Goal: Find specific page/section: Find specific page/section

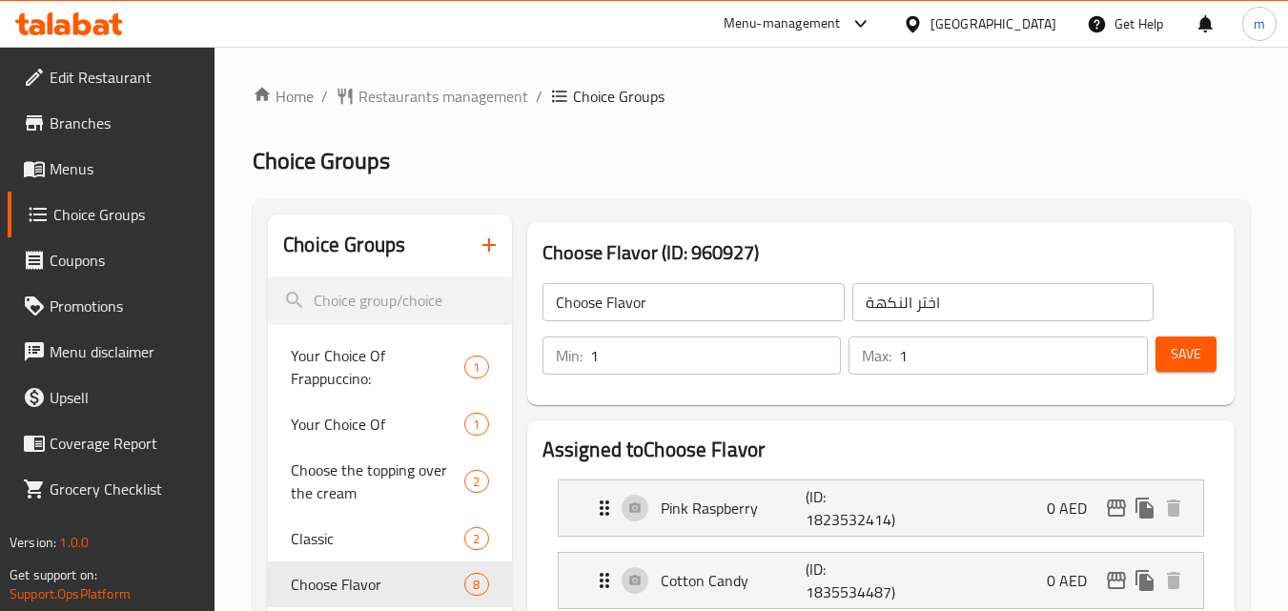
click at [986, 15] on div "[GEOGRAPHIC_DATA]" at bounding box center [993, 23] width 126 height 21
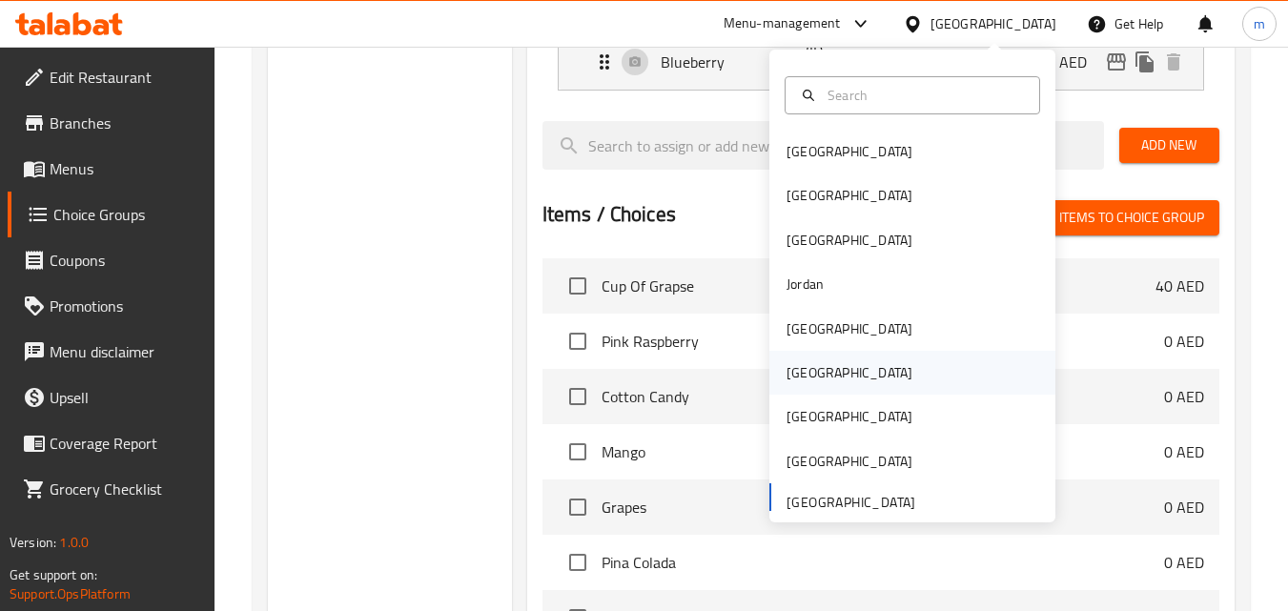
click at [792, 363] on div "[GEOGRAPHIC_DATA]" at bounding box center [849, 372] width 126 height 21
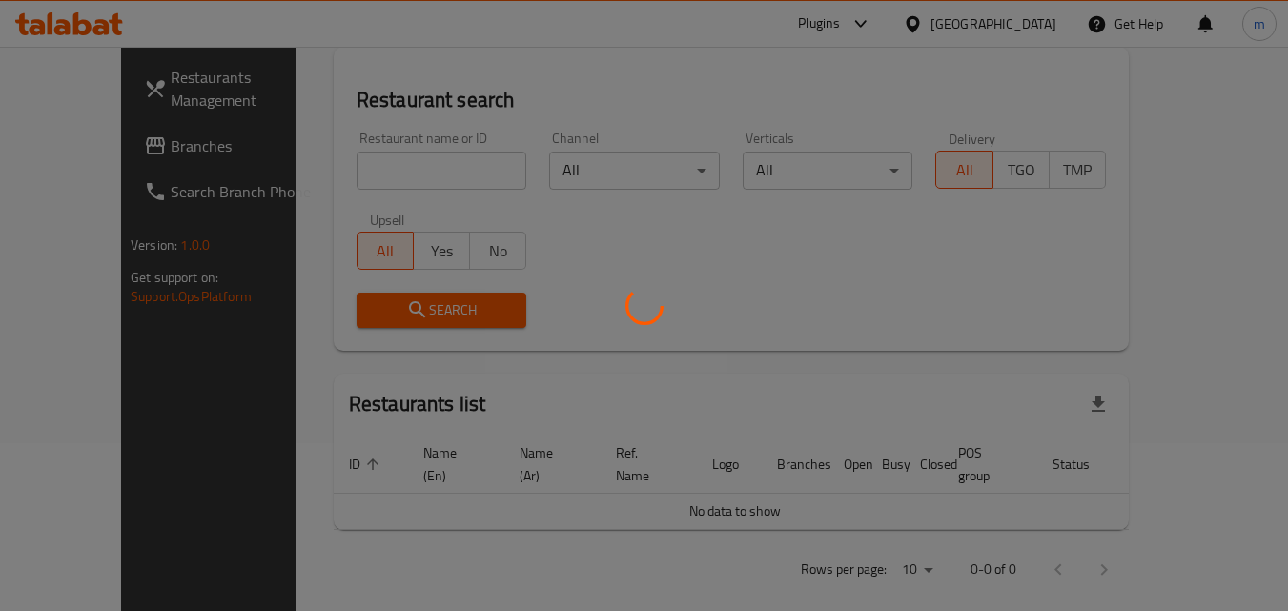
scroll to position [832, 0]
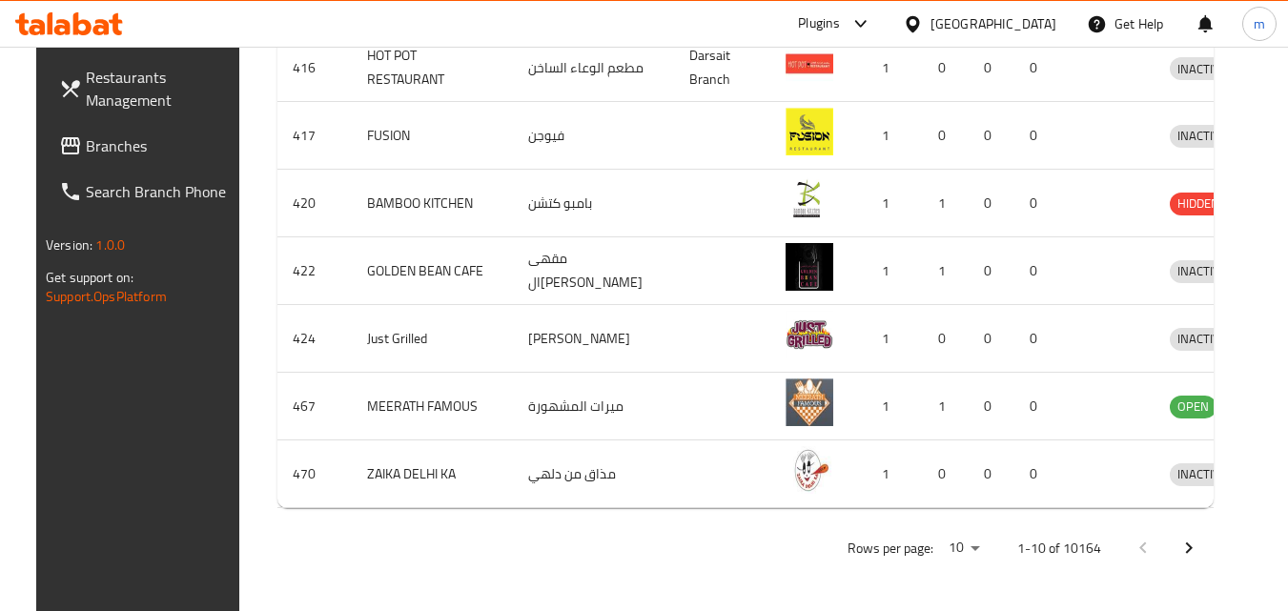
click at [1029, 13] on div "[GEOGRAPHIC_DATA]" at bounding box center [993, 23] width 126 height 21
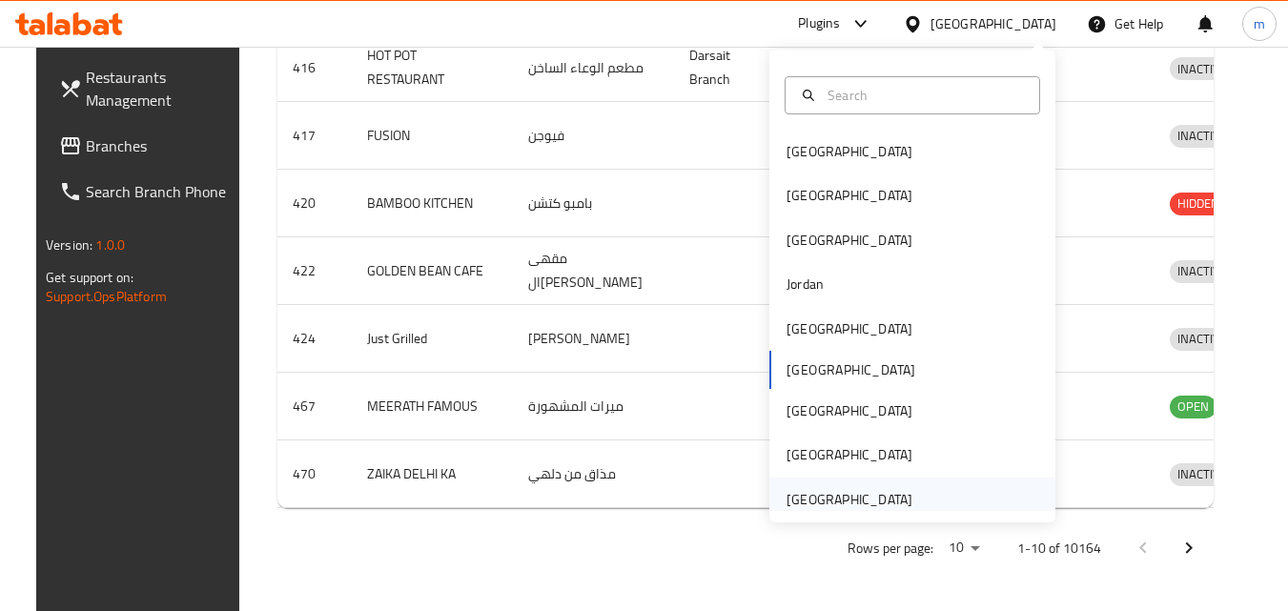
click at [844, 494] on div "[GEOGRAPHIC_DATA]" at bounding box center [849, 499] width 126 height 21
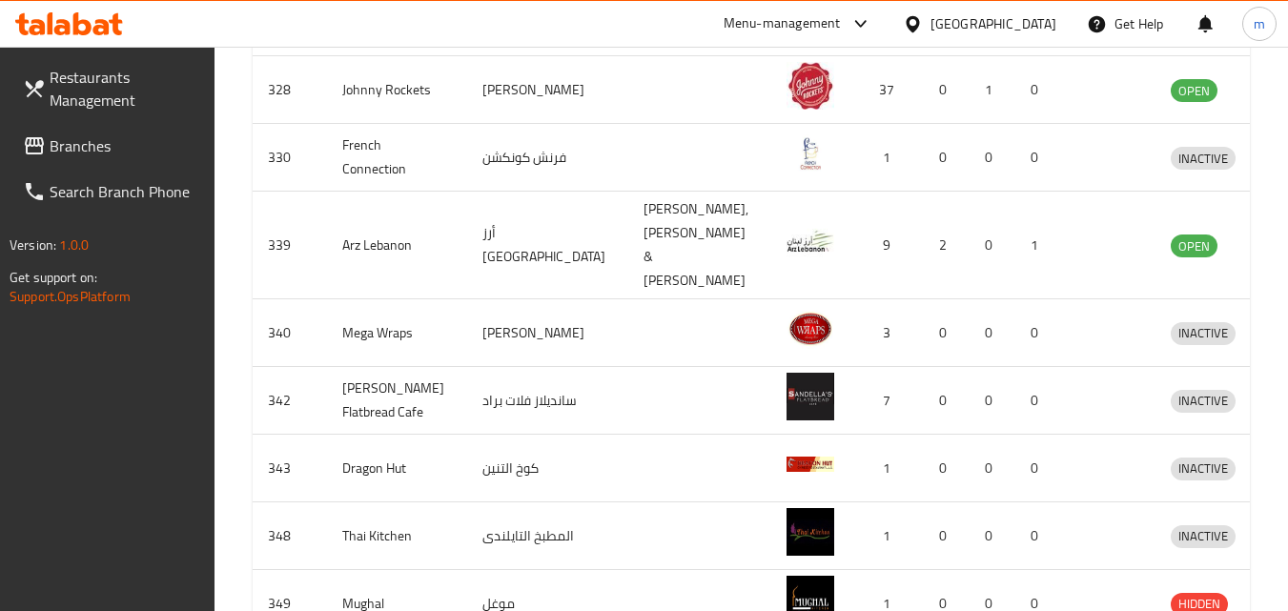
scroll to position [260, 0]
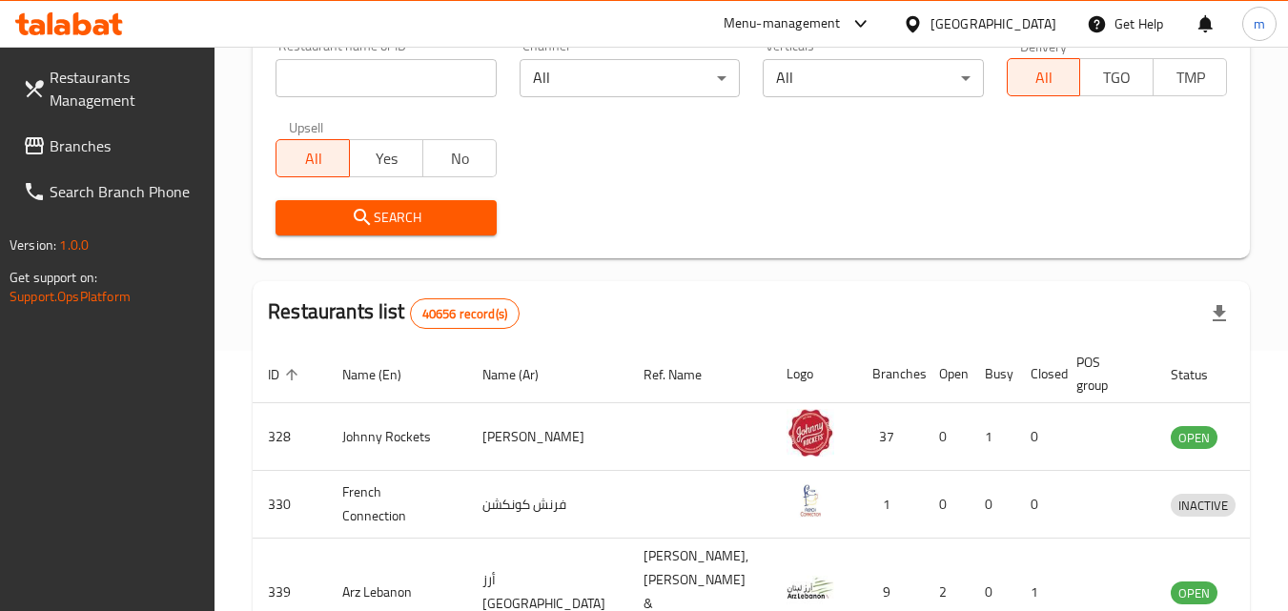
drag, startPoint x: 112, startPoint y: 137, endPoint x: 42, endPoint y: 149, distance: 70.5
click at [112, 137] on span "Branches" at bounding box center [125, 145] width 151 height 23
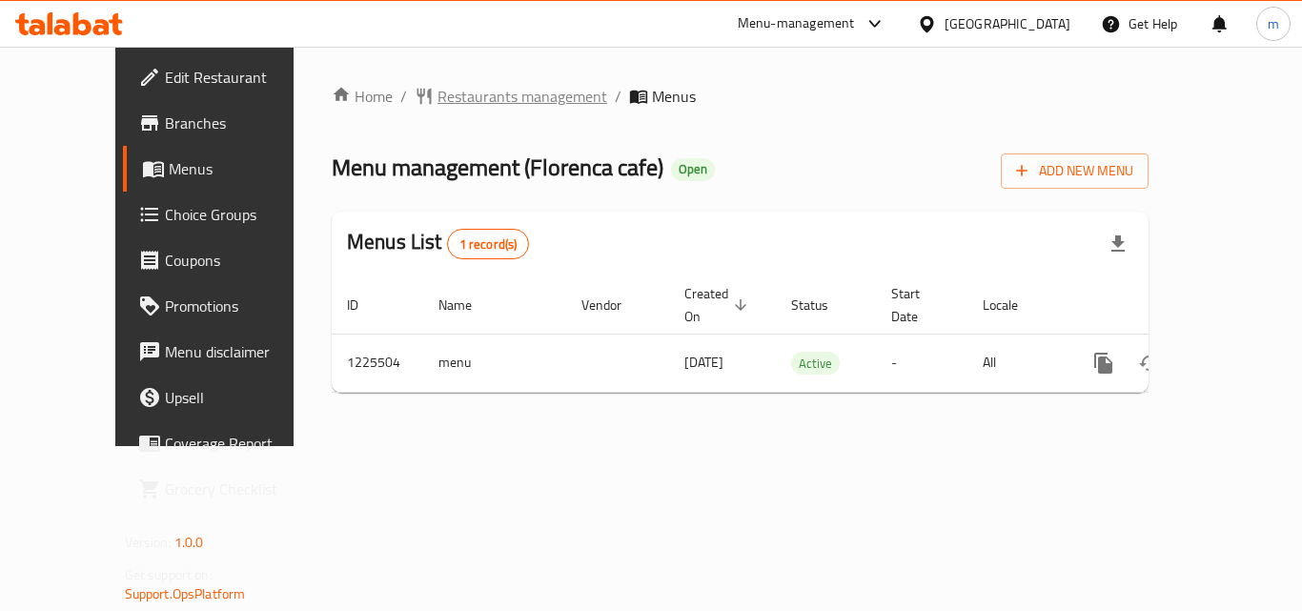
click at [457, 90] on span "Restaurants management" at bounding box center [522, 96] width 170 height 23
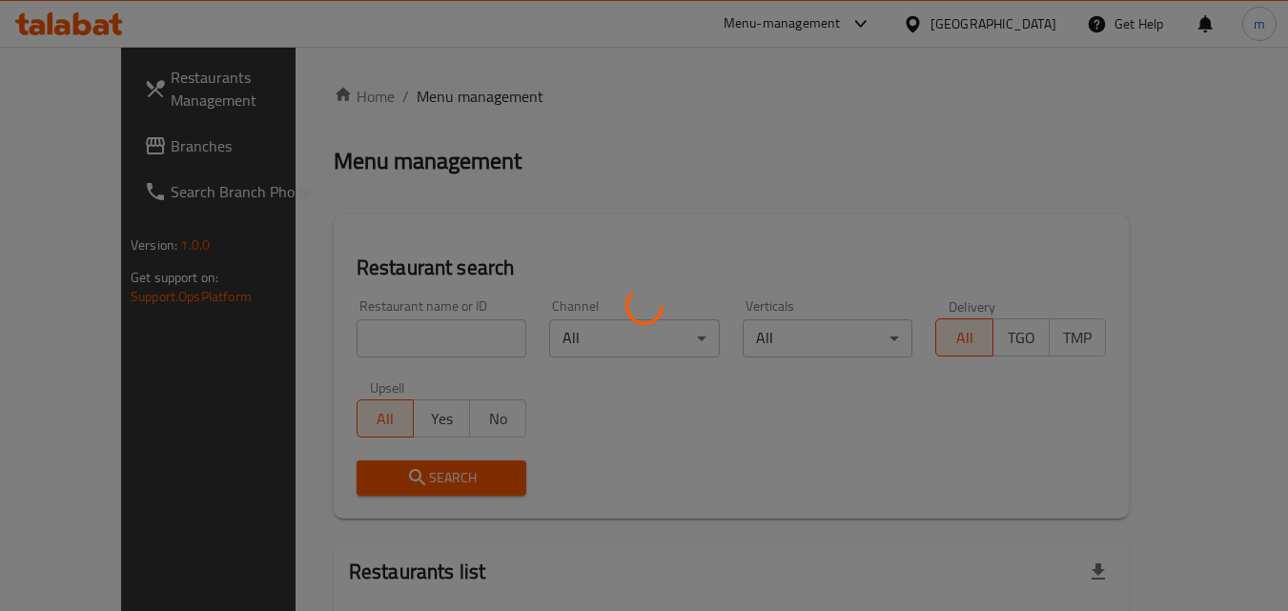
click at [389, 336] on div at bounding box center [644, 305] width 1288 height 611
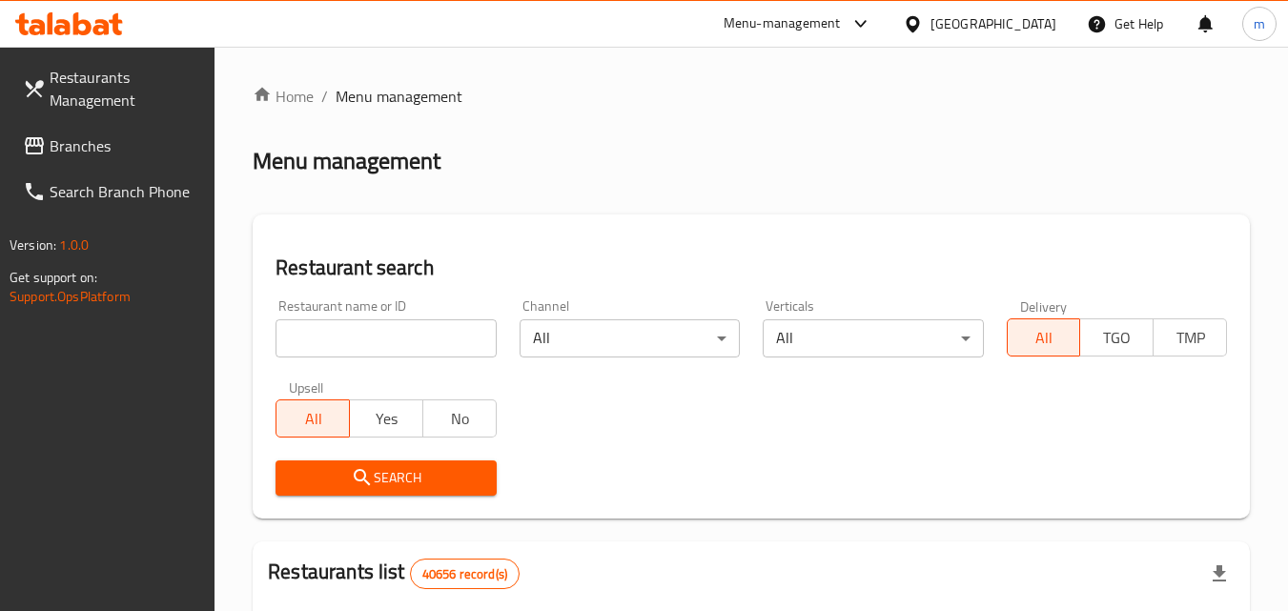
drag, startPoint x: 389, startPoint y: 336, endPoint x: 351, endPoint y: 336, distance: 38.1
click at [351, 336] on input "search" at bounding box center [385, 338] width 220 height 38
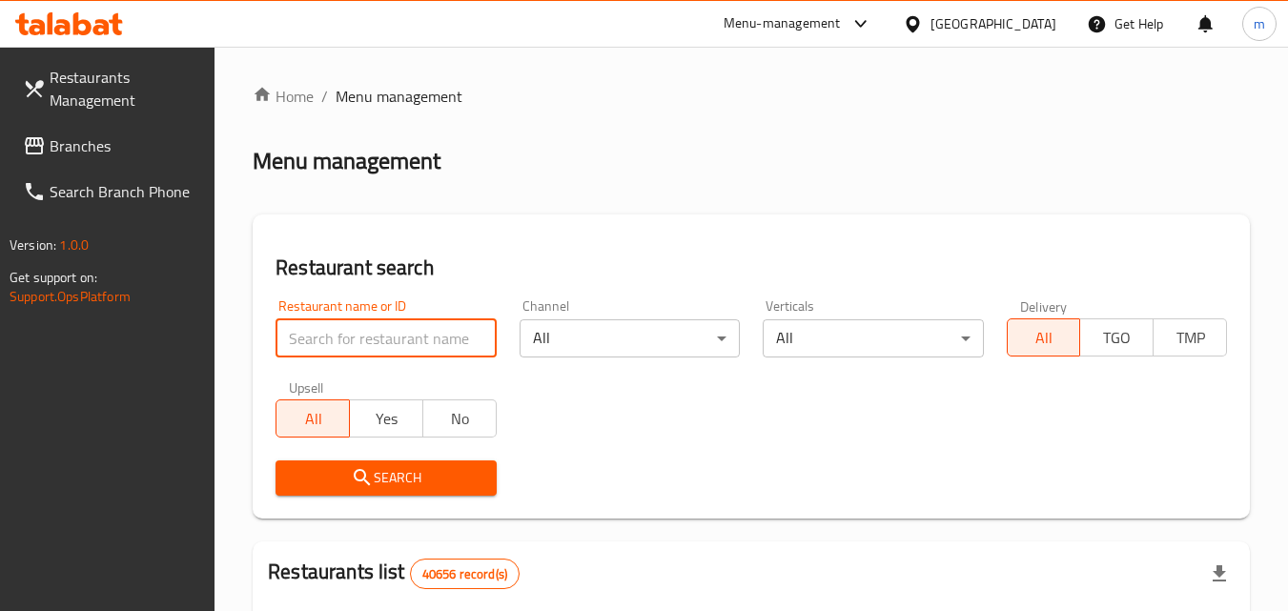
paste input "675376"
type input "675376"
click button "Search" at bounding box center [385, 477] width 220 height 35
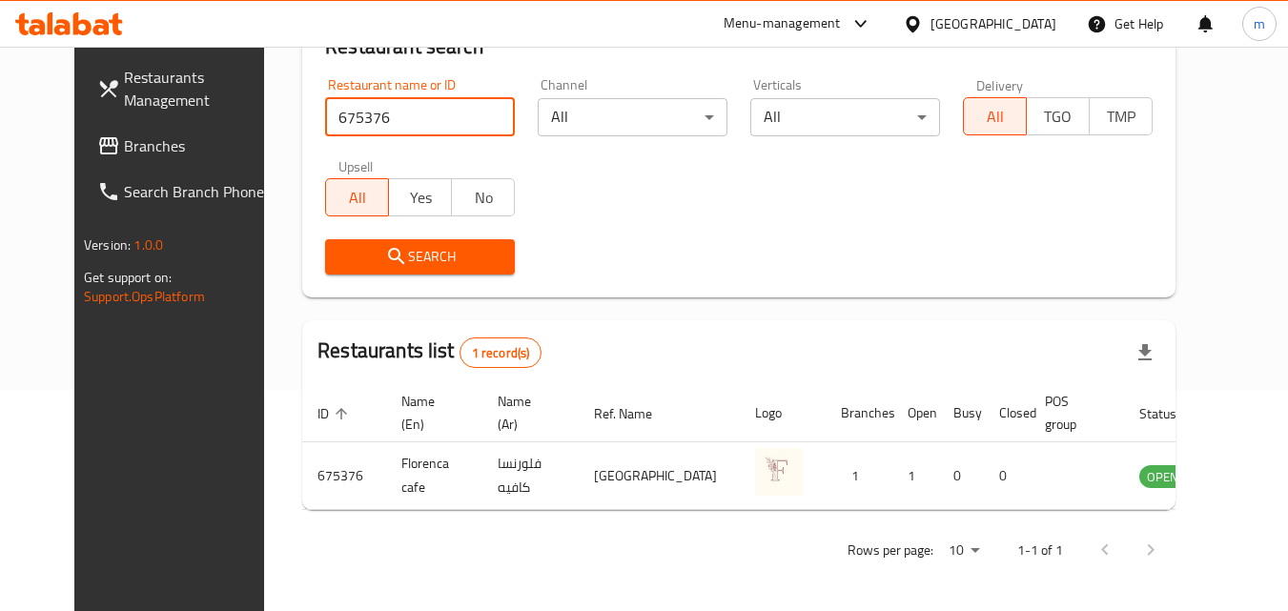
scroll to position [223, 0]
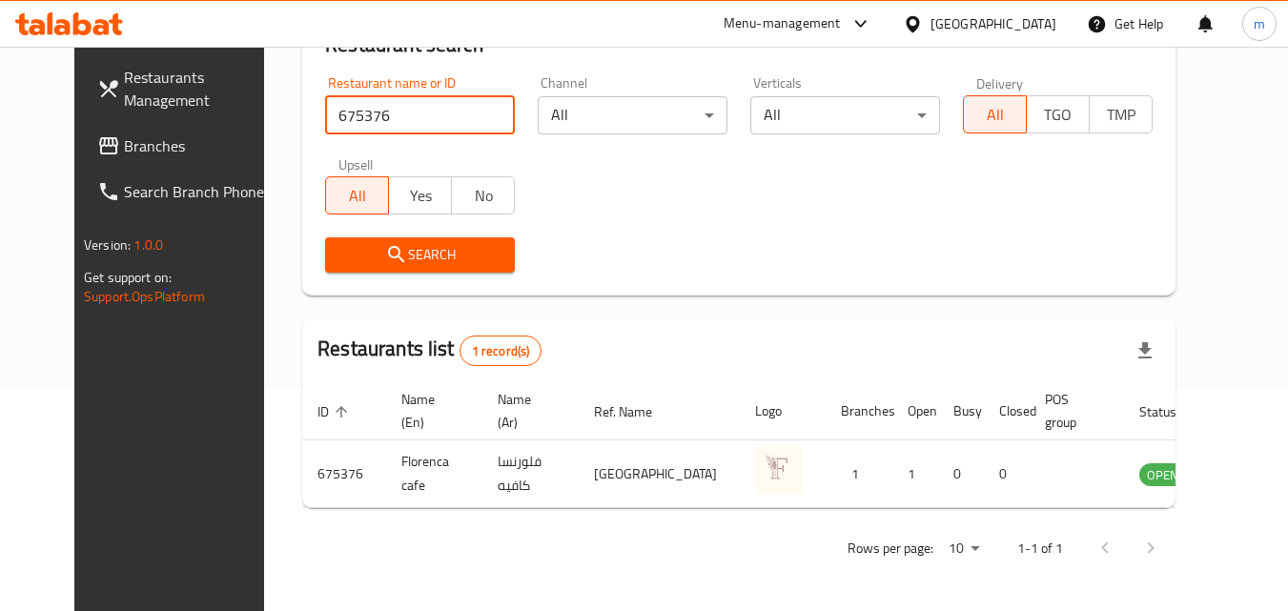
click at [124, 140] on span "Branches" at bounding box center [199, 145] width 151 height 23
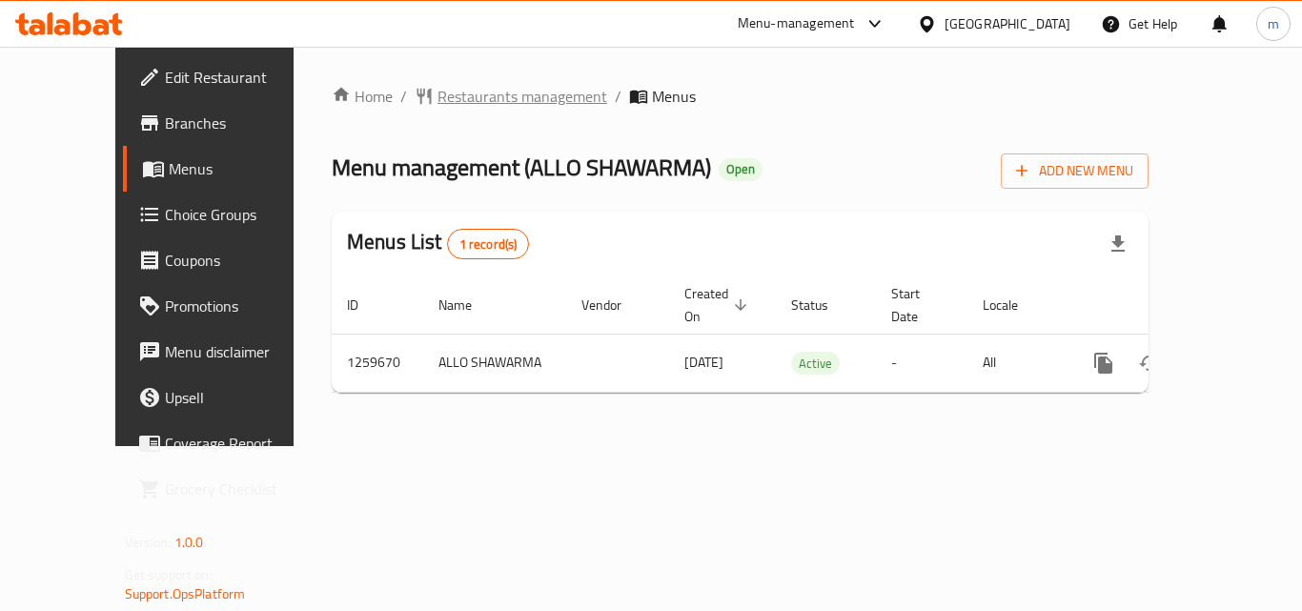
click at [464, 98] on span "Restaurants management" at bounding box center [522, 96] width 170 height 23
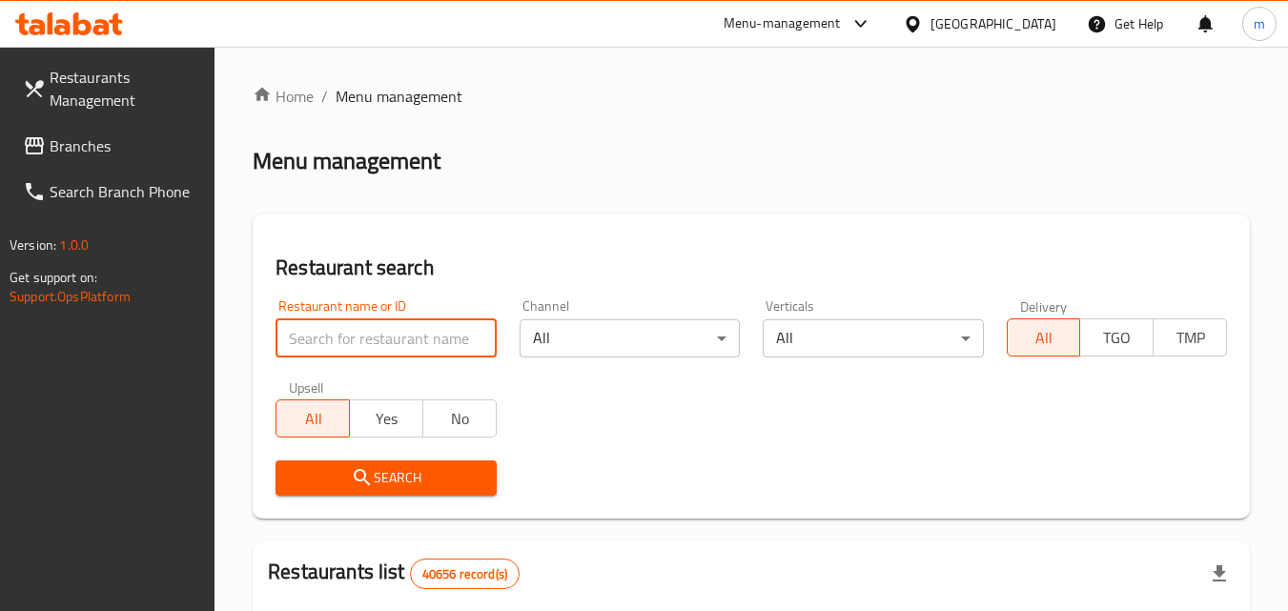
click at [336, 355] on input "search" at bounding box center [385, 338] width 220 height 38
paste input "684653"
type input "684653"
click button "Search" at bounding box center [385, 477] width 220 height 35
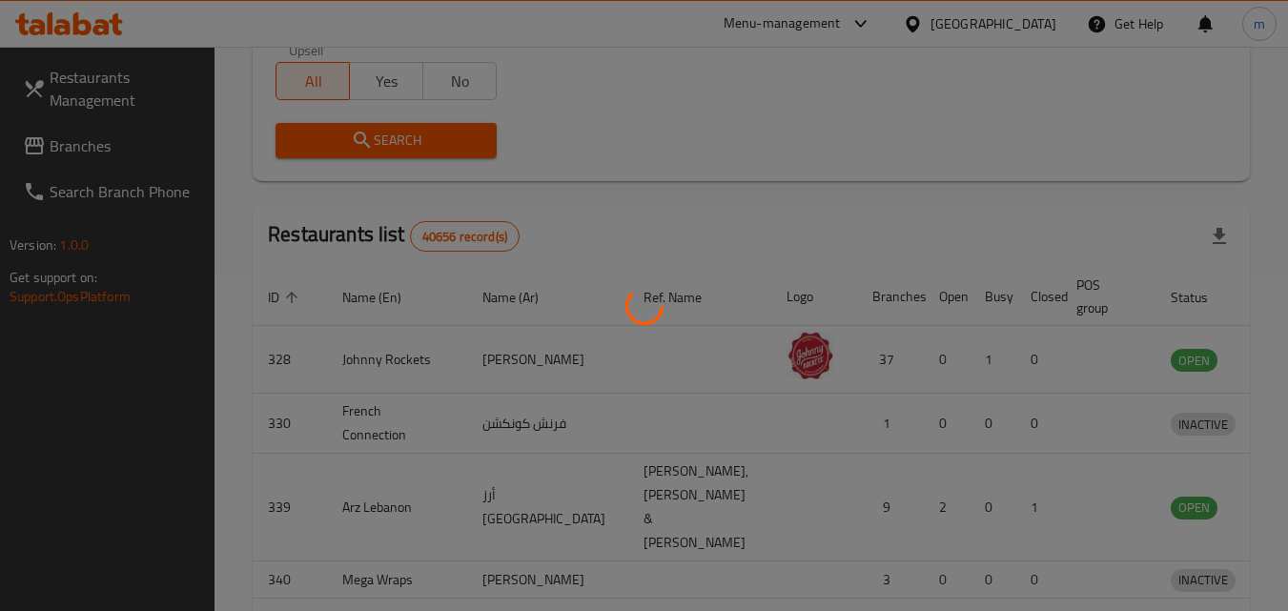
scroll to position [239, 0]
